Goal: Information Seeking & Learning: Learn about a topic

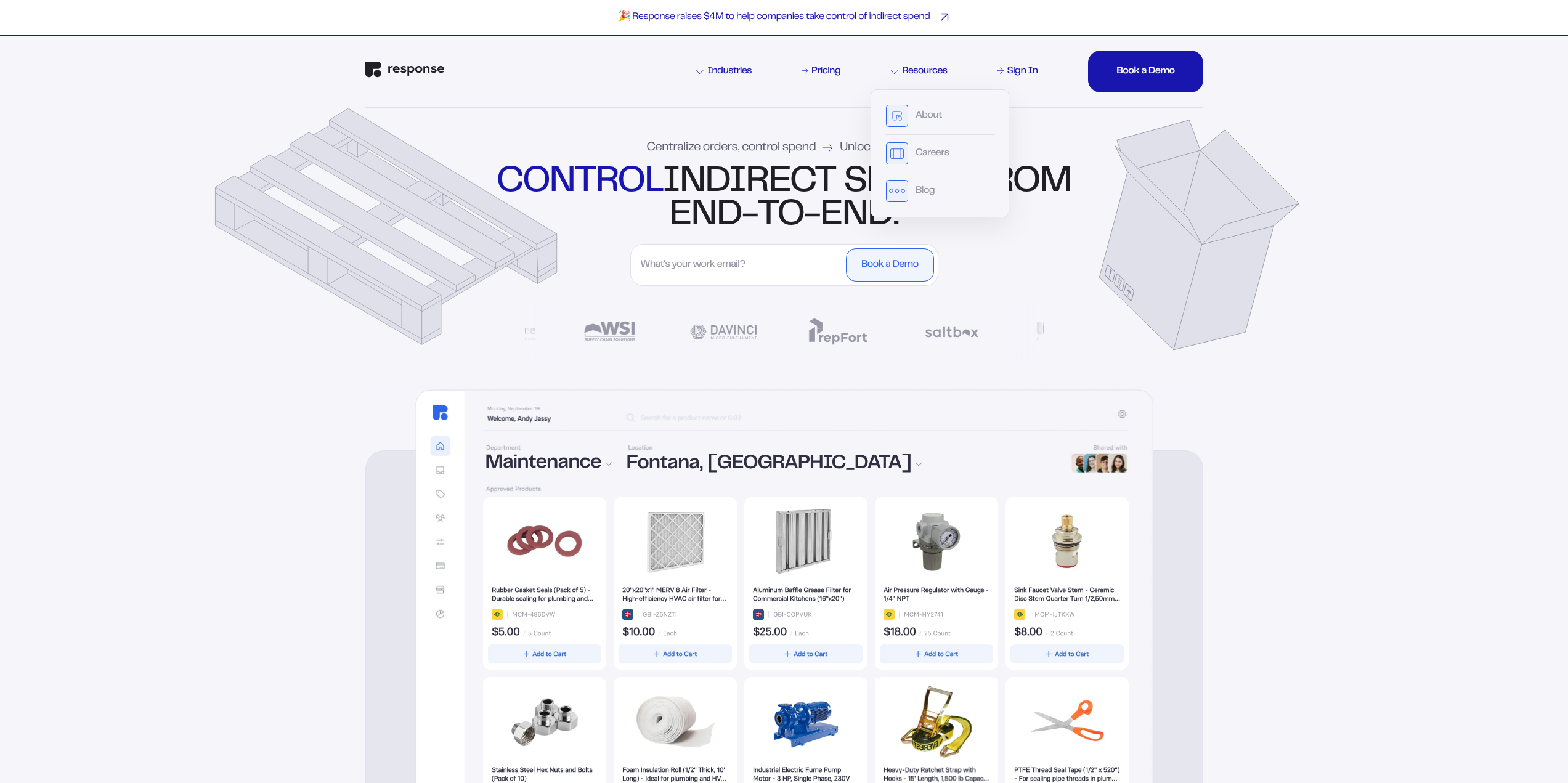
click at [911, 11] on p "🎉 Response raises $4M to help companies take control of indirect spend" at bounding box center [775, 17] width 312 height 13
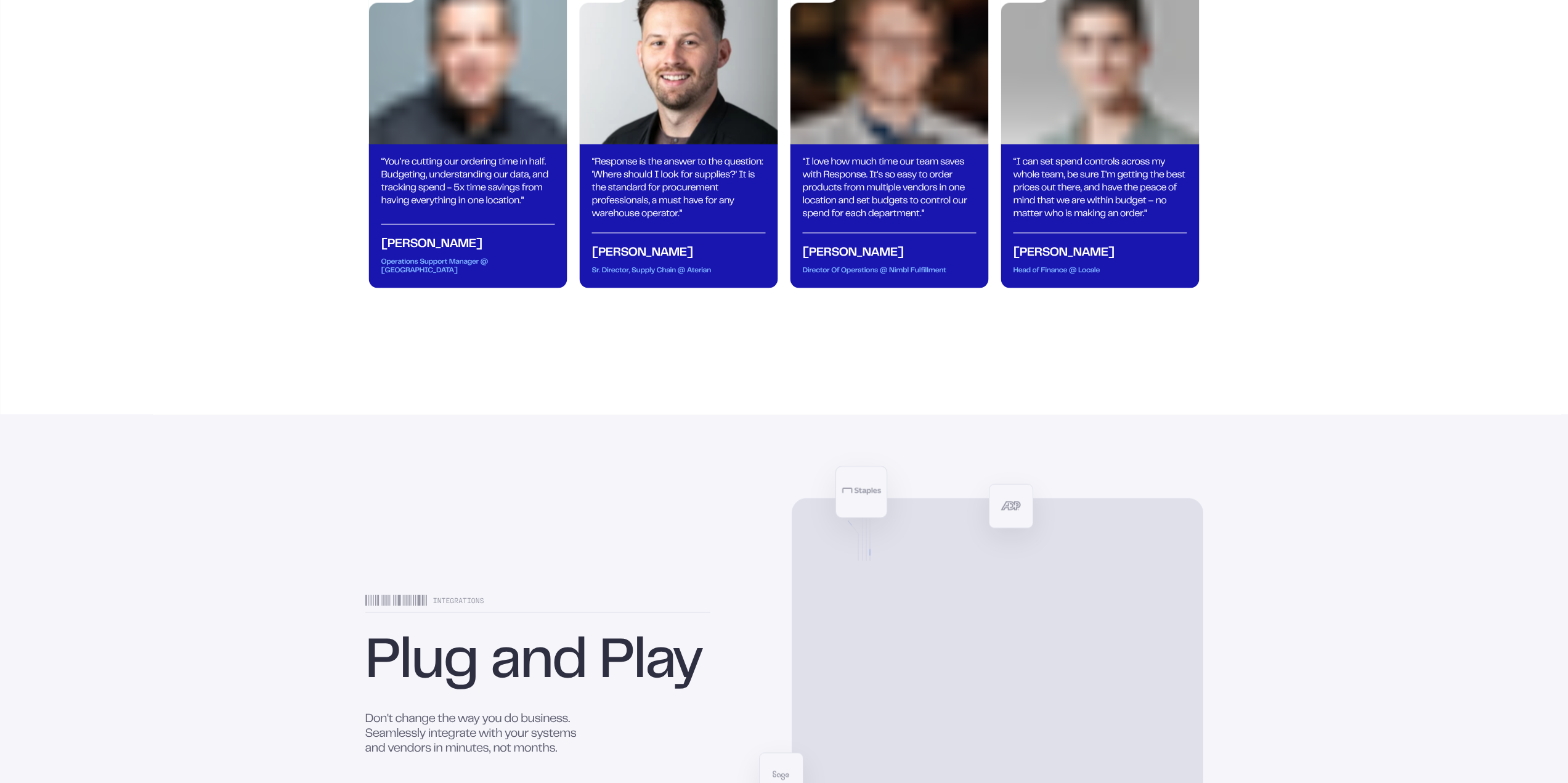
scroll to position [5825, 0]
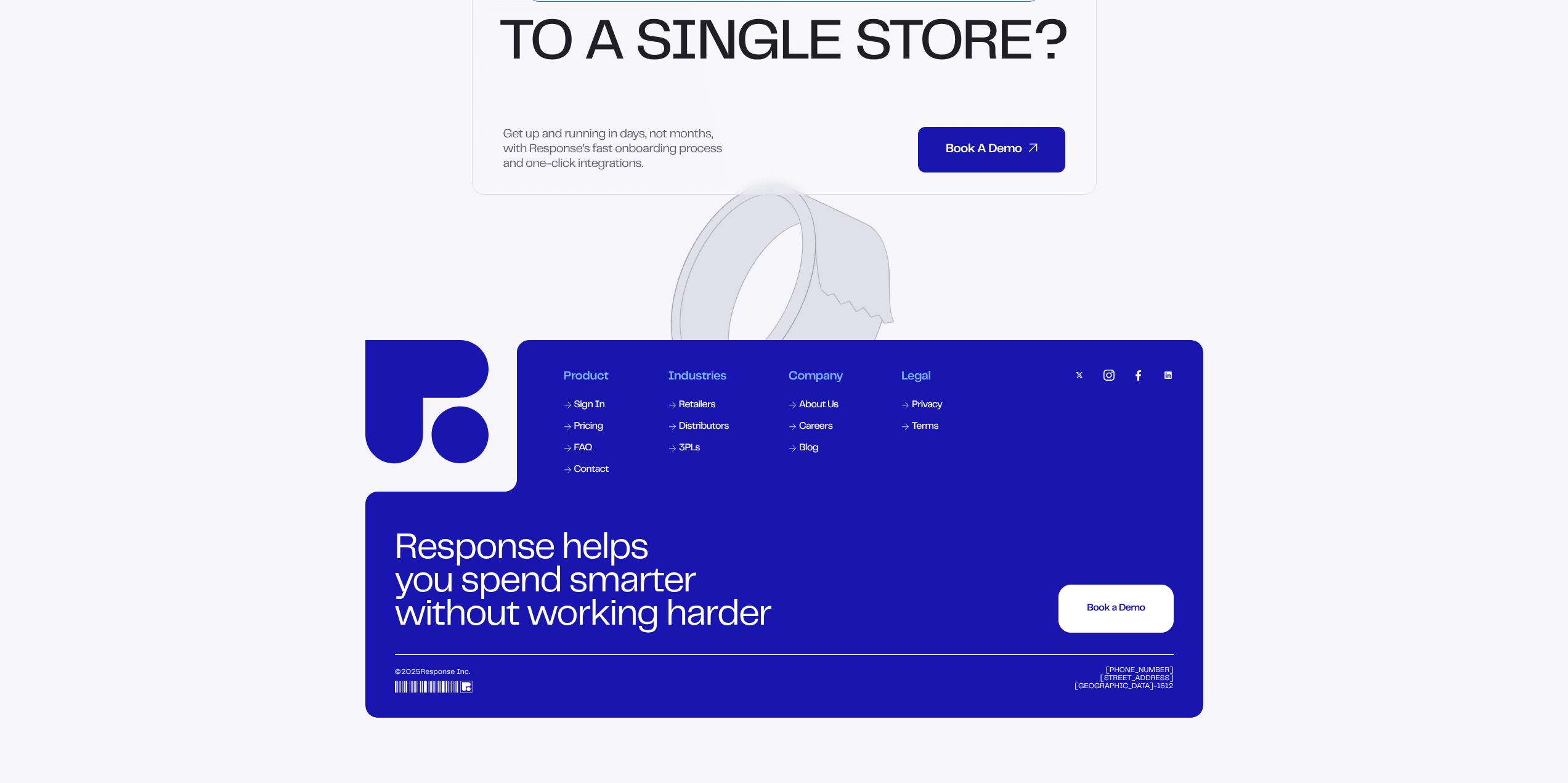
click at [1167, 380] on img at bounding box center [1168, 375] width 11 height 11
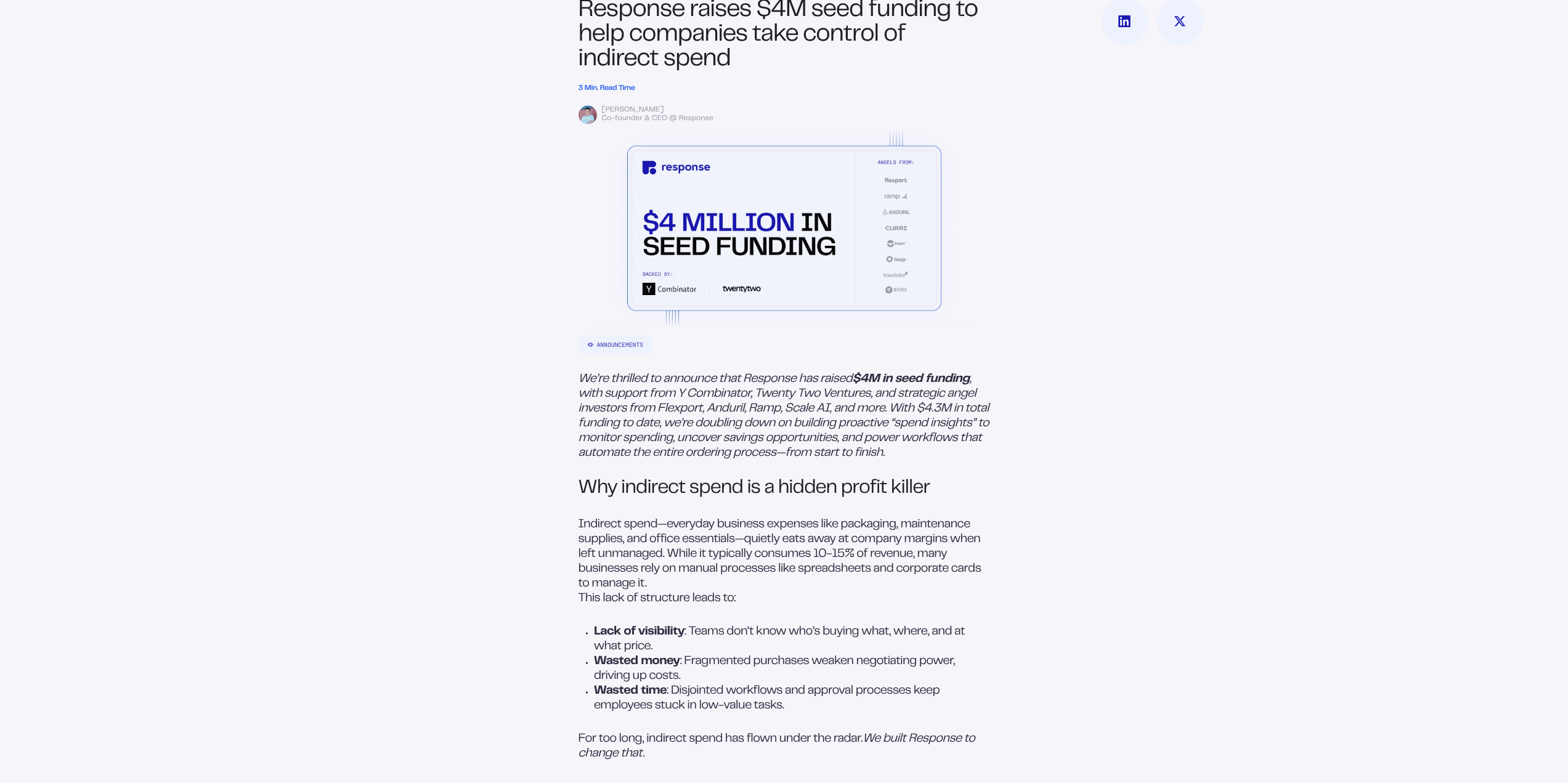
scroll to position [492, 0]
